Goal: Task Accomplishment & Management: Manage account settings

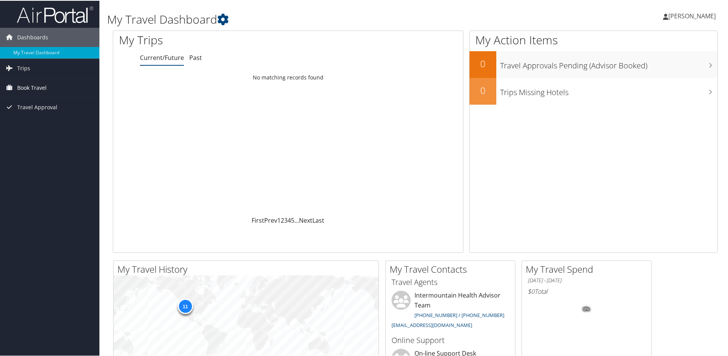
click at [34, 88] on span "Book Travel" at bounding box center [31, 87] width 29 height 19
click at [16, 66] on link "Trips" at bounding box center [49, 67] width 99 height 19
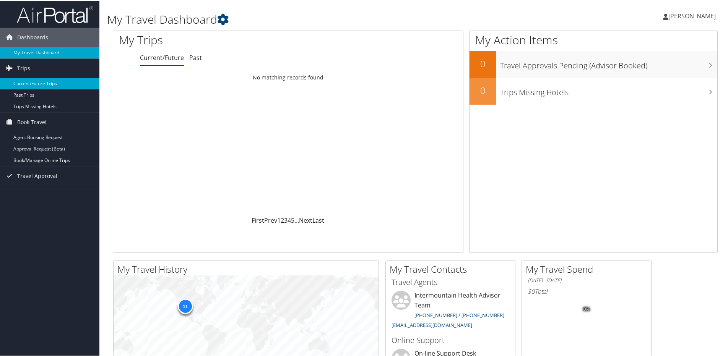
click at [36, 83] on link "Current/Future Trips" at bounding box center [49, 82] width 99 height 11
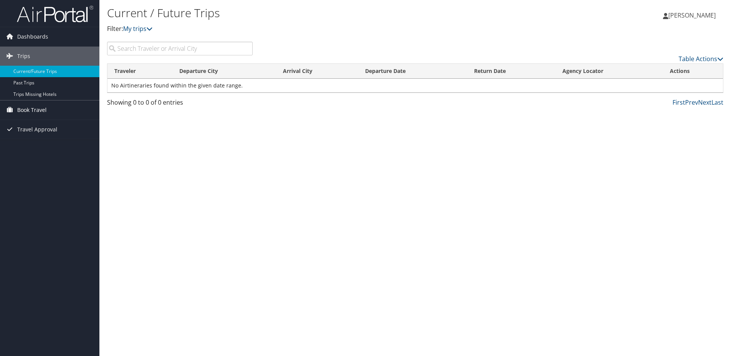
click at [37, 107] on span "Book Travel" at bounding box center [31, 110] width 29 height 19
click at [30, 136] on link "Approval Request (Beta)" at bounding box center [49, 136] width 99 height 11
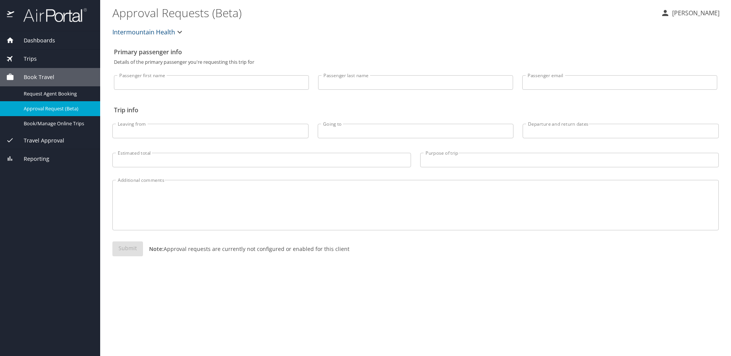
click at [207, 83] on input "Passenger first name" at bounding box center [211, 82] width 195 height 15
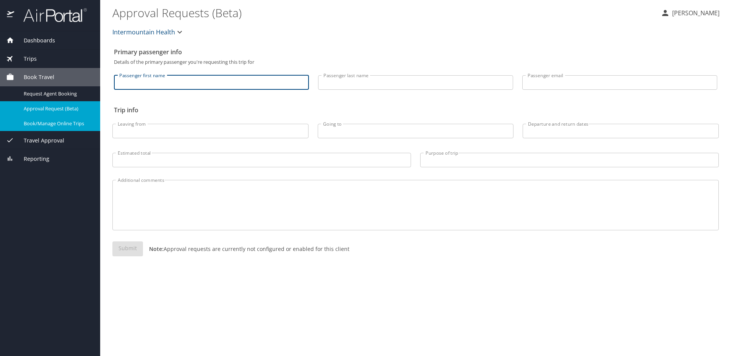
click at [60, 119] on div "Book/Manage Online Trips" at bounding box center [50, 123] width 88 height 9
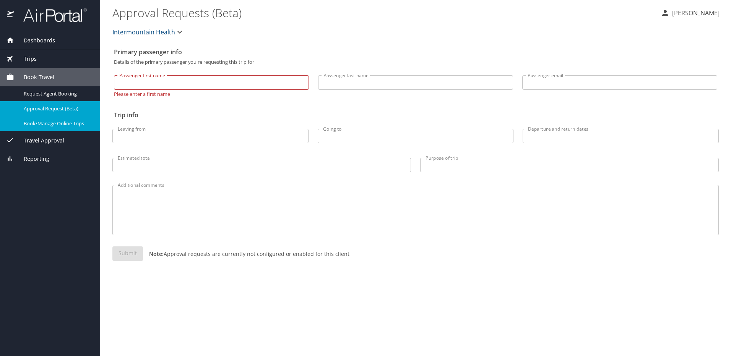
click at [44, 141] on span "Travel Approval" at bounding box center [39, 140] width 50 height 8
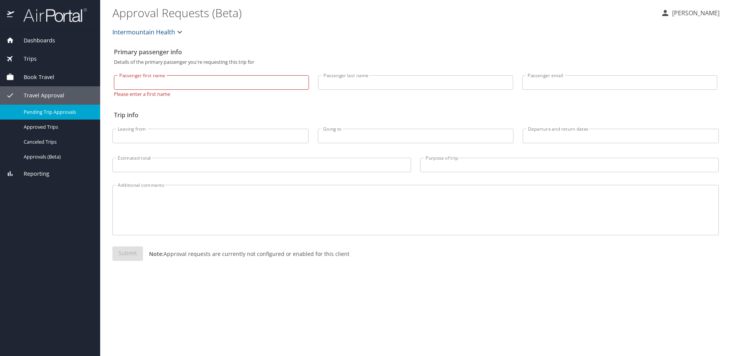
click at [61, 111] on span "Pending Trip Approvals" at bounding box center [57, 112] width 67 height 7
